Goal: Obtain resource: Download file/media

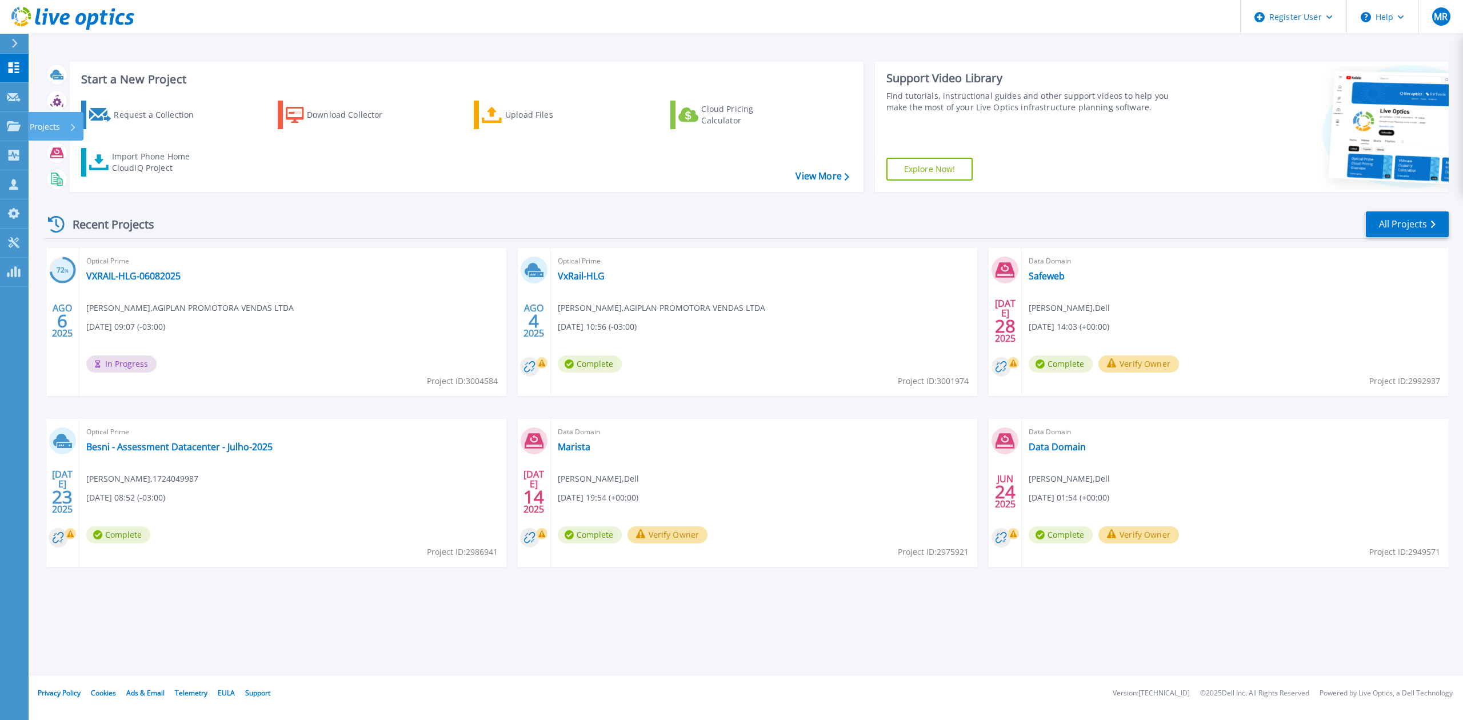
click at [21, 133] on link "Projects Projects" at bounding box center [14, 126] width 29 height 29
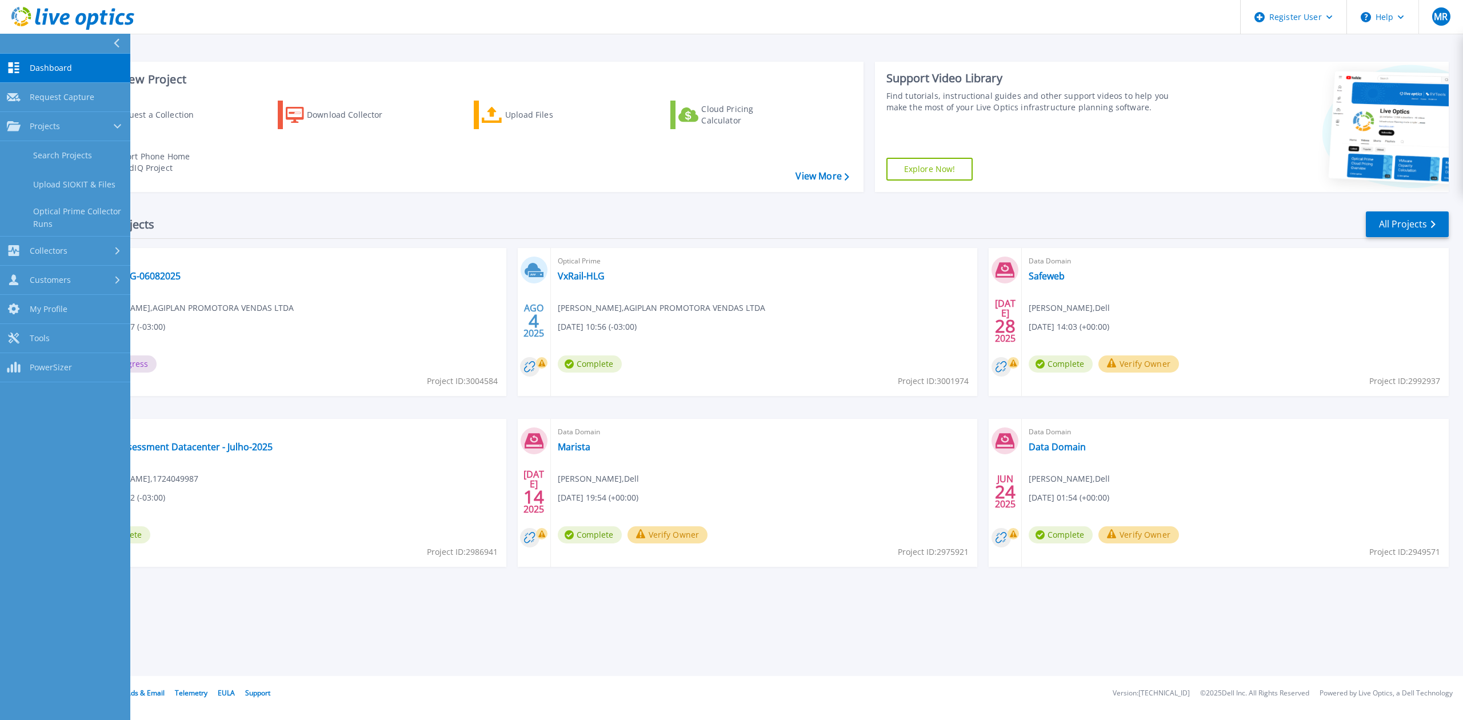
click at [82, 152] on link "Search Projects" at bounding box center [65, 155] width 130 height 29
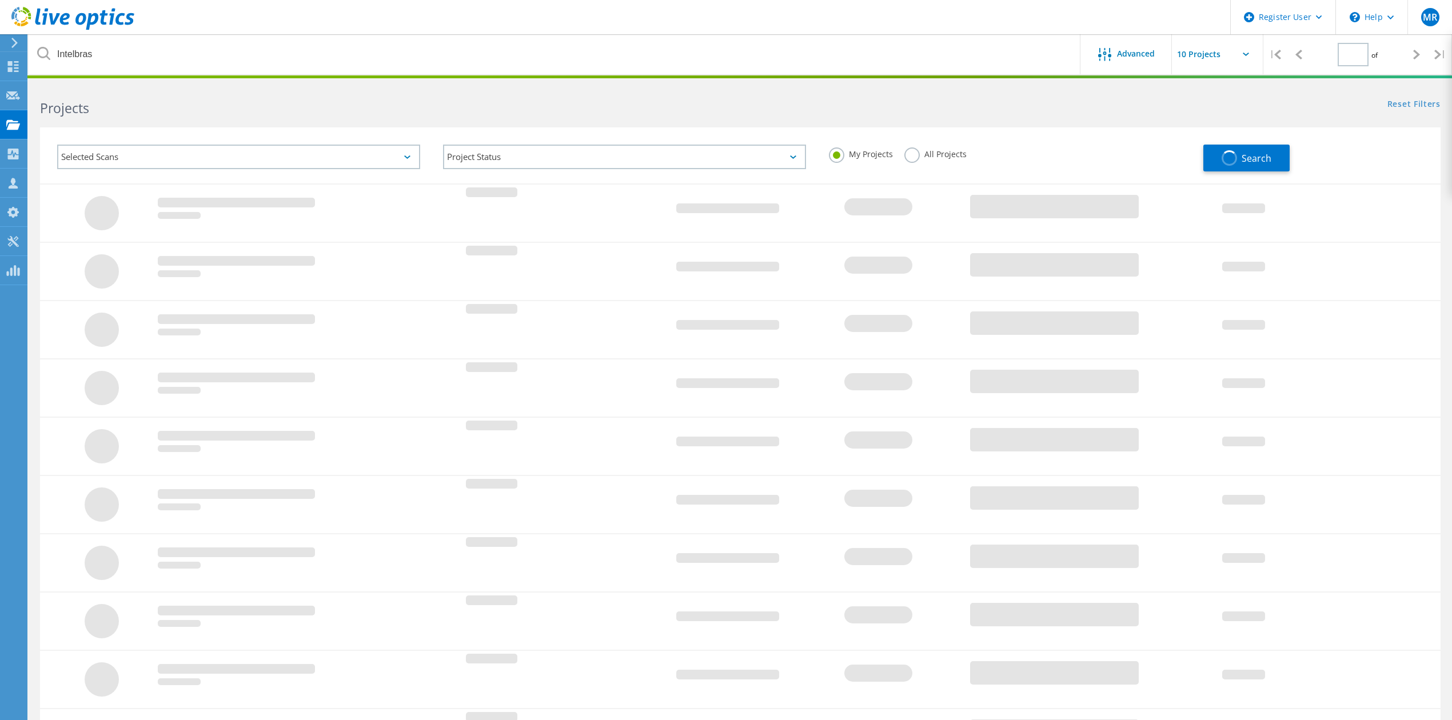
type input "1"
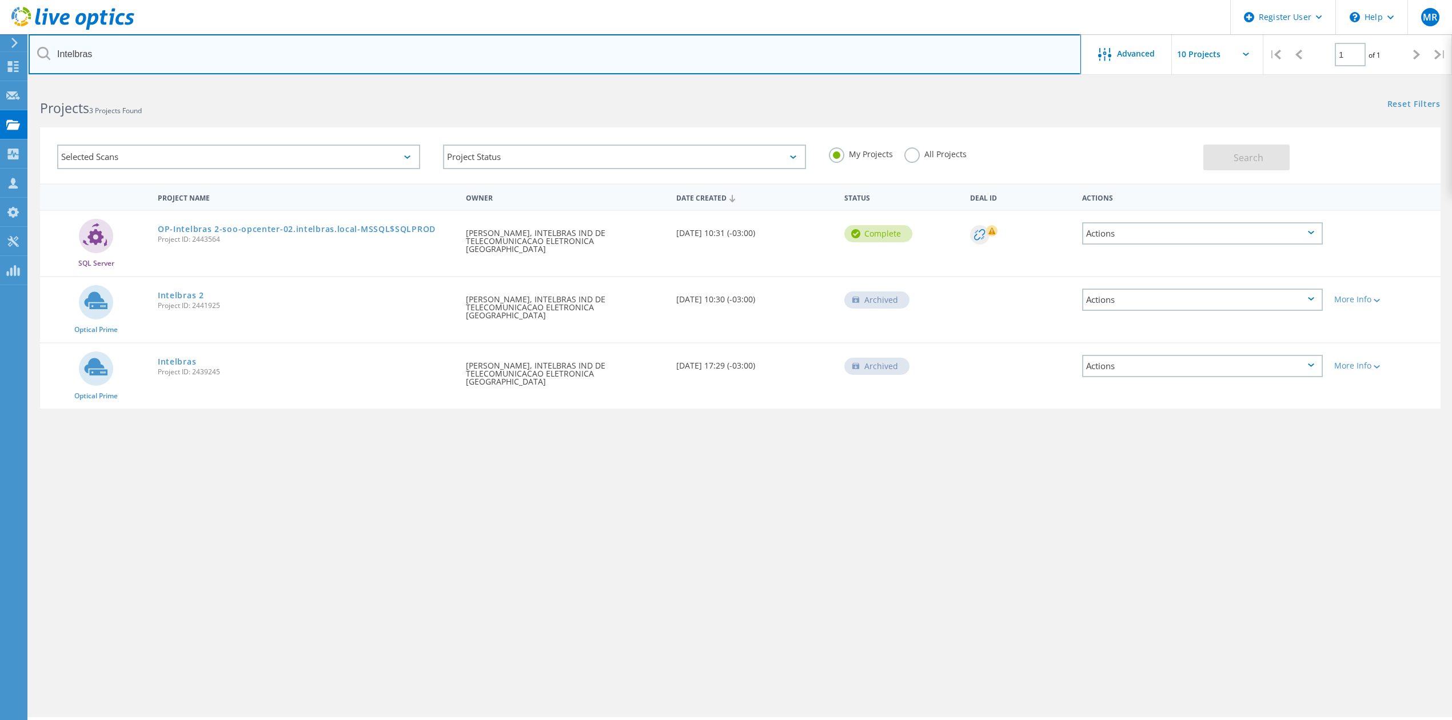
click at [268, 60] on input "Intelbras" at bounding box center [555, 54] width 1052 height 40
type input "sicredi"
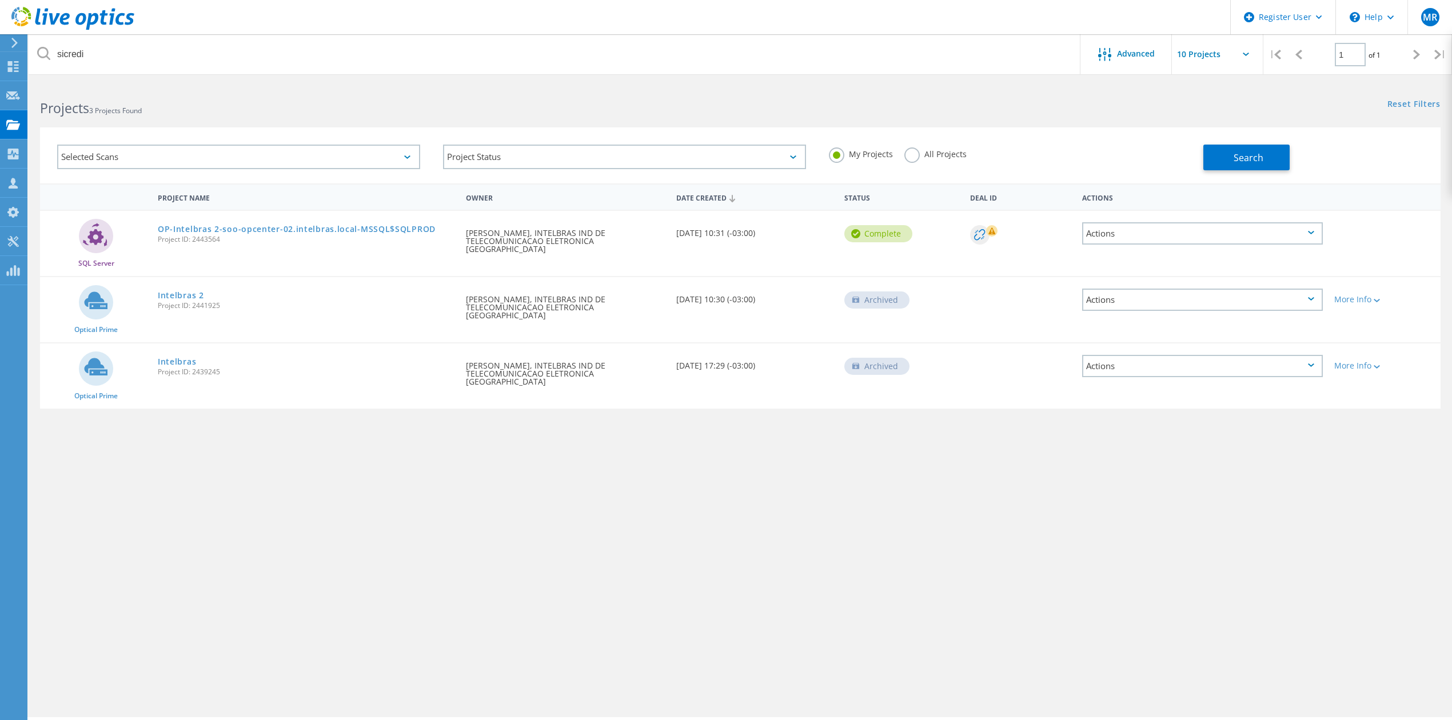
click at [937, 154] on label "All Projects" at bounding box center [935, 152] width 62 height 11
click at [0, 0] on input "All Projects" at bounding box center [0, 0] width 0 height 0
click at [1201, 170] on div "My Projects All Projects" at bounding box center [1010, 154] width 386 height 42
click at [1205, 166] on button "Search" at bounding box center [1246, 158] width 86 height 26
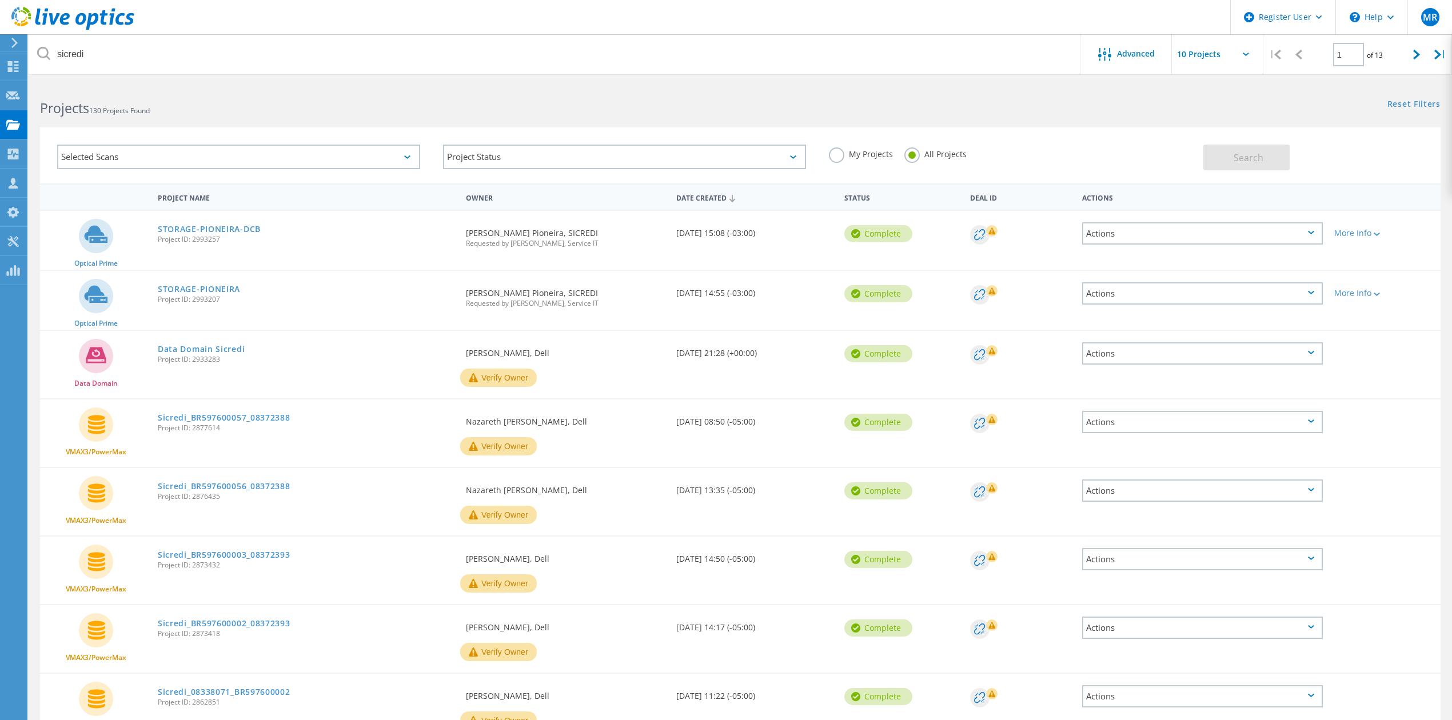
click at [269, 414] on link "Sicredi_BR597600057_08372388" at bounding box center [224, 418] width 133 height 8
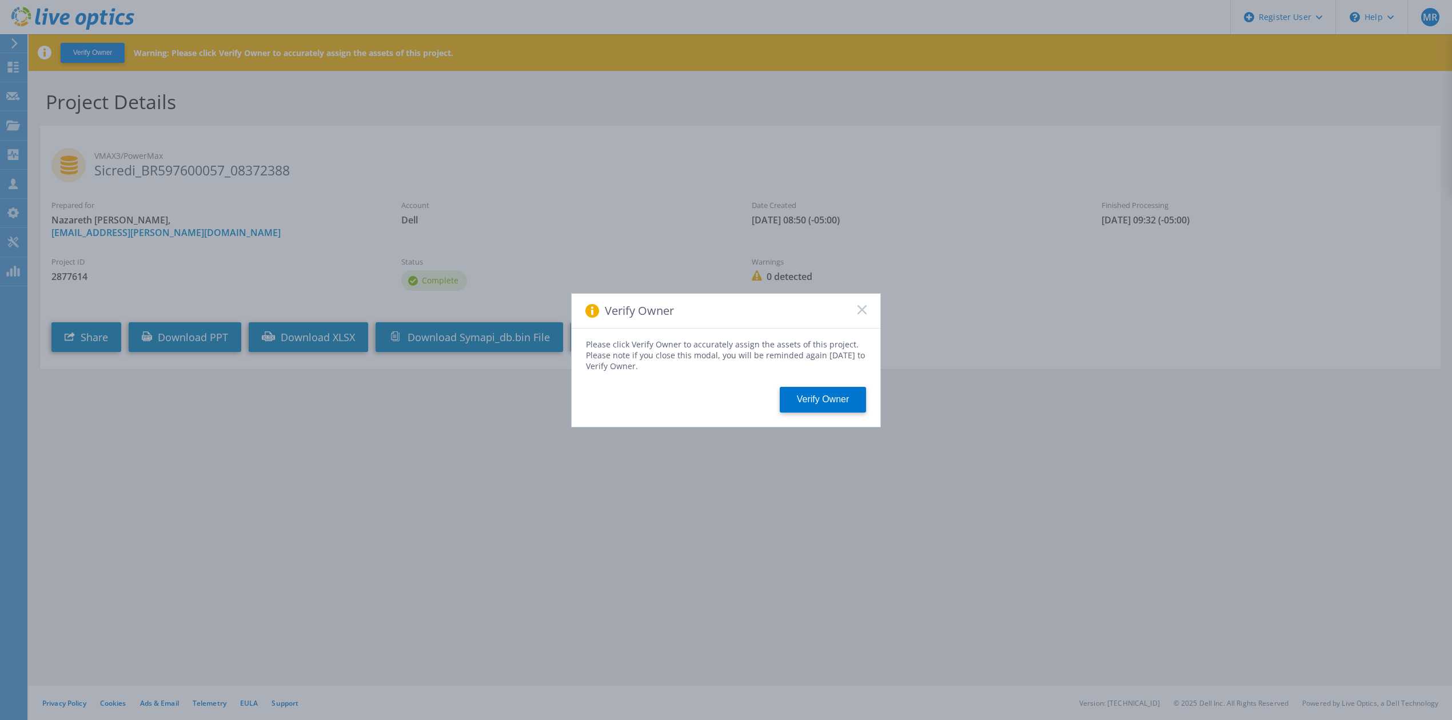
click at [863, 305] on icon at bounding box center [861, 309] width 9 height 9
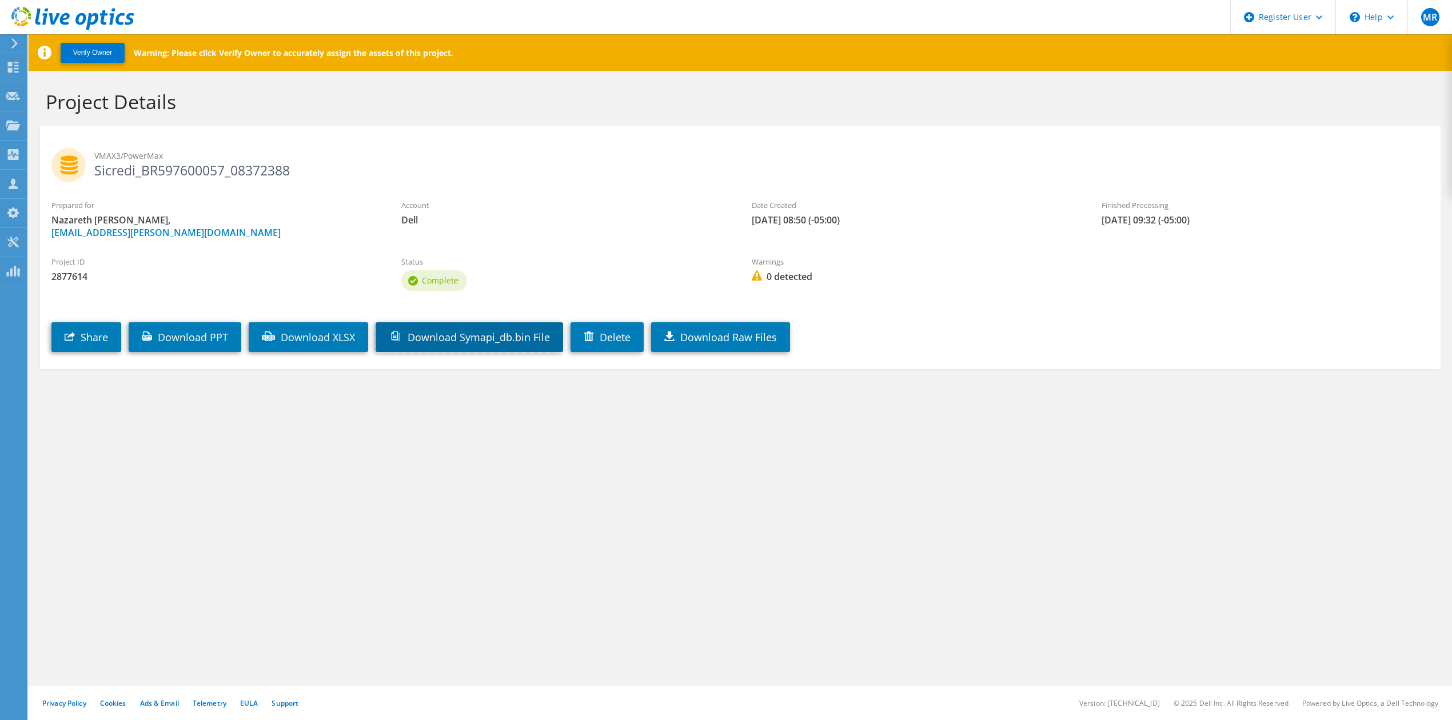
click at [470, 337] on link "Download Symapi_db.bin File" at bounding box center [469, 337] width 187 height 30
click at [454, 485] on div "Verify Owner Warning: Please click Verify Owner to accurately assign the assets…" at bounding box center [740, 377] width 1423 height 686
click at [613, 504] on div "Verify Owner Warning: Please click Verify Owner to accurately assign the assets…" at bounding box center [740, 377] width 1423 height 686
click at [782, 338] on link "Download Raw Files" at bounding box center [720, 337] width 139 height 30
click at [759, 337] on link "Download Raw Files" at bounding box center [720, 337] width 139 height 30
